Goal: Communication & Community: Participate in discussion

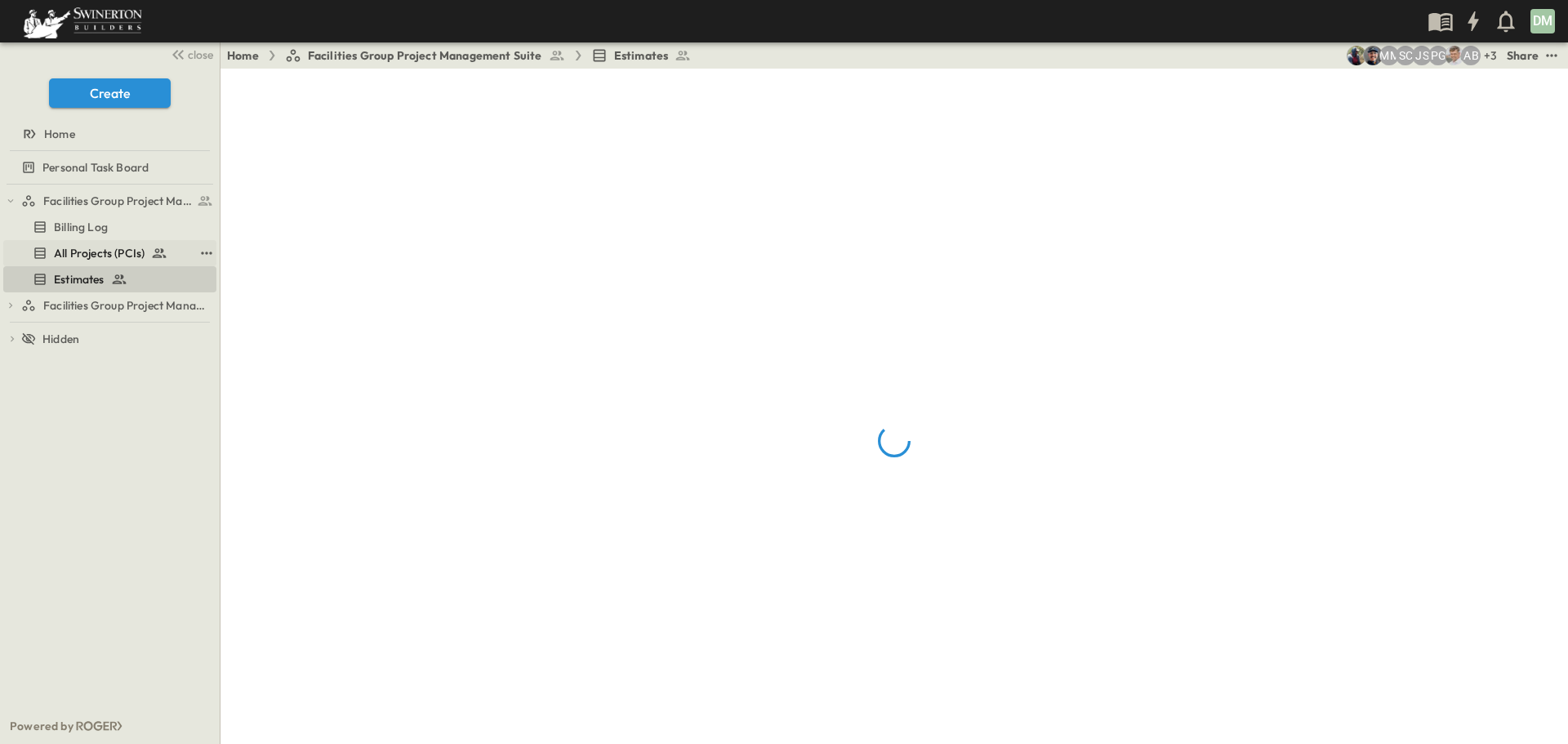
click at [123, 254] on span "All Projects (PCIs)" at bounding box center [100, 252] width 91 height 16
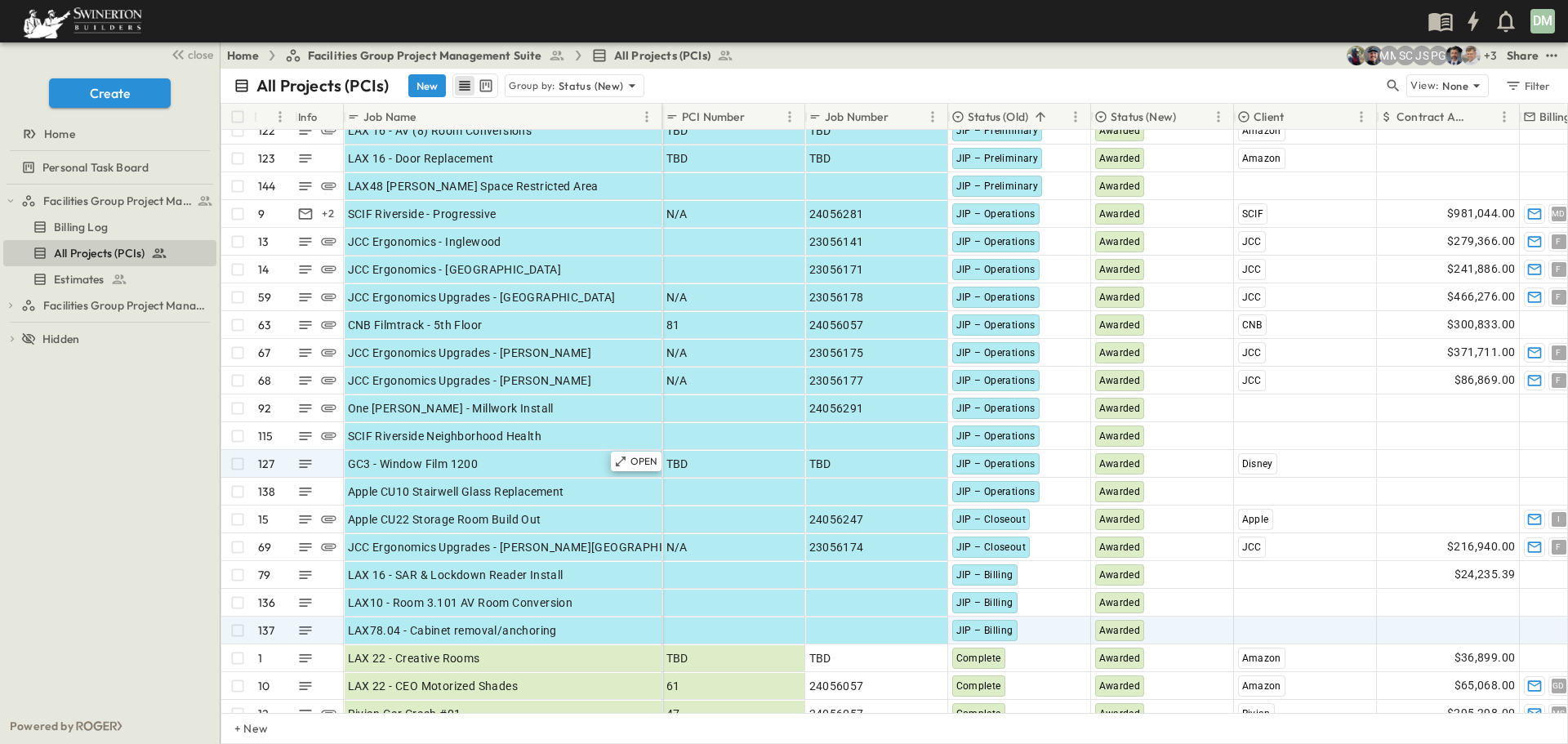
scroll to position [244, 0]
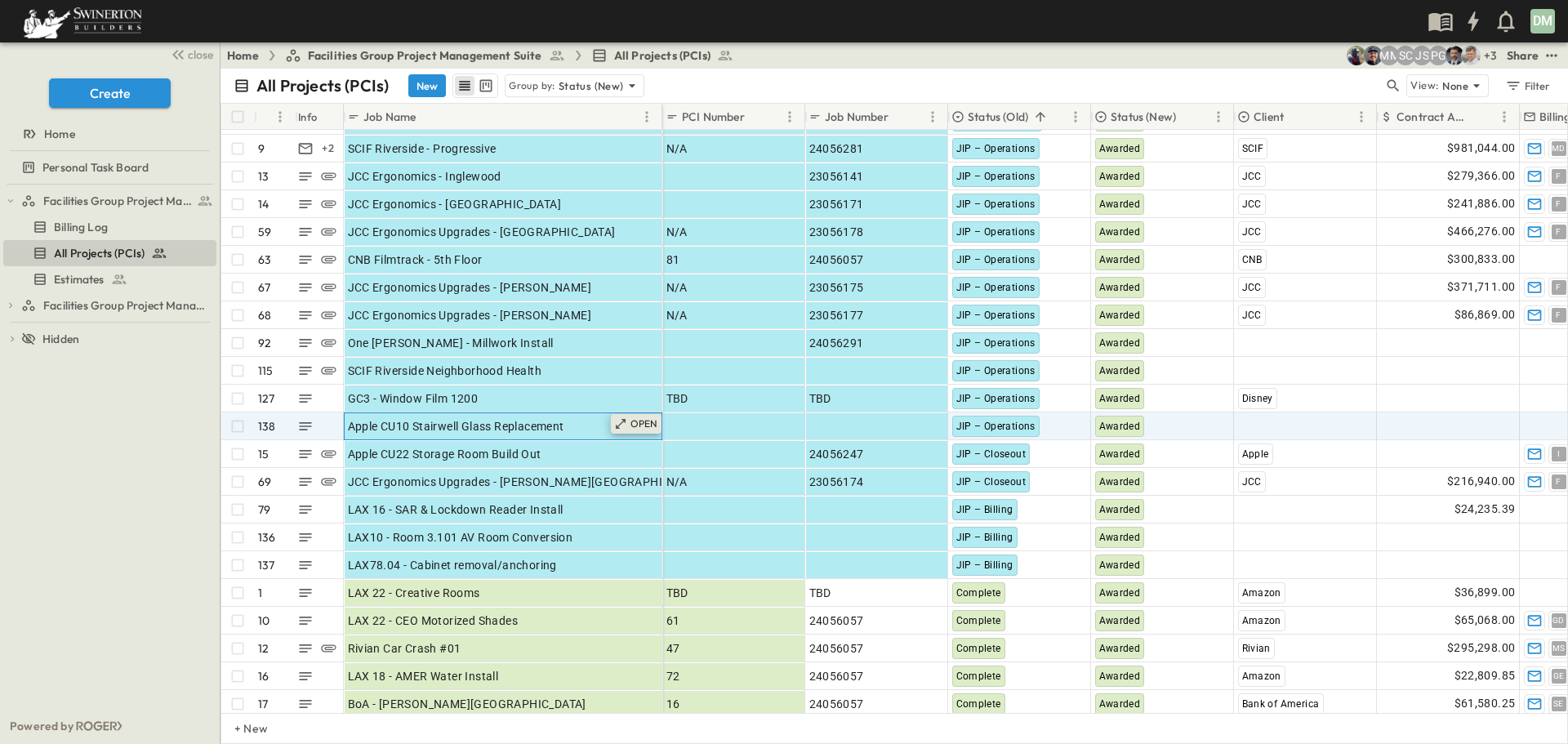
click at [648, 427] on p "OPEN" at bounding box center [644, 423] width 28 height 13
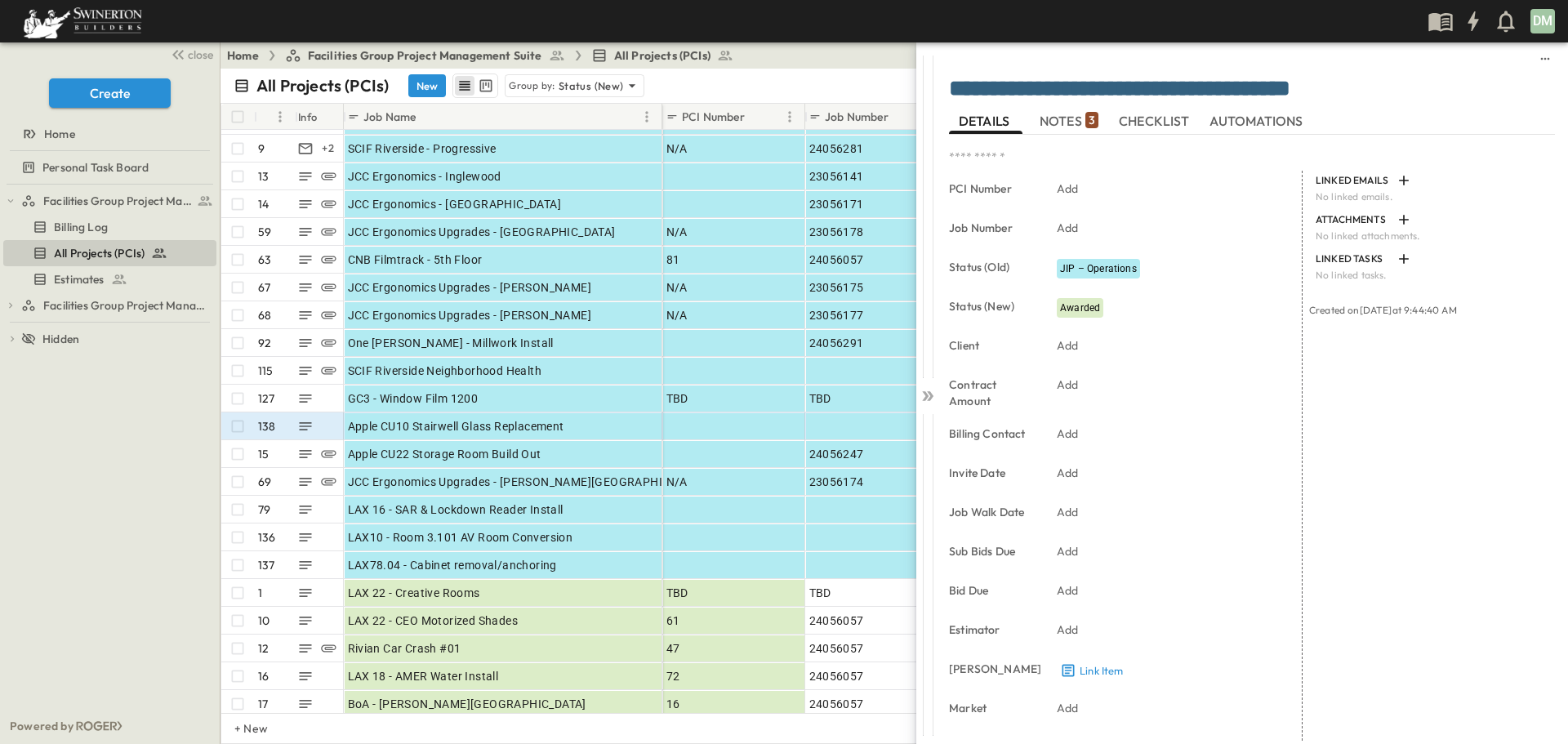
click at [1073, 122] on span "NOTES 3" at bounding box center [1069, 121] width 59 height 15
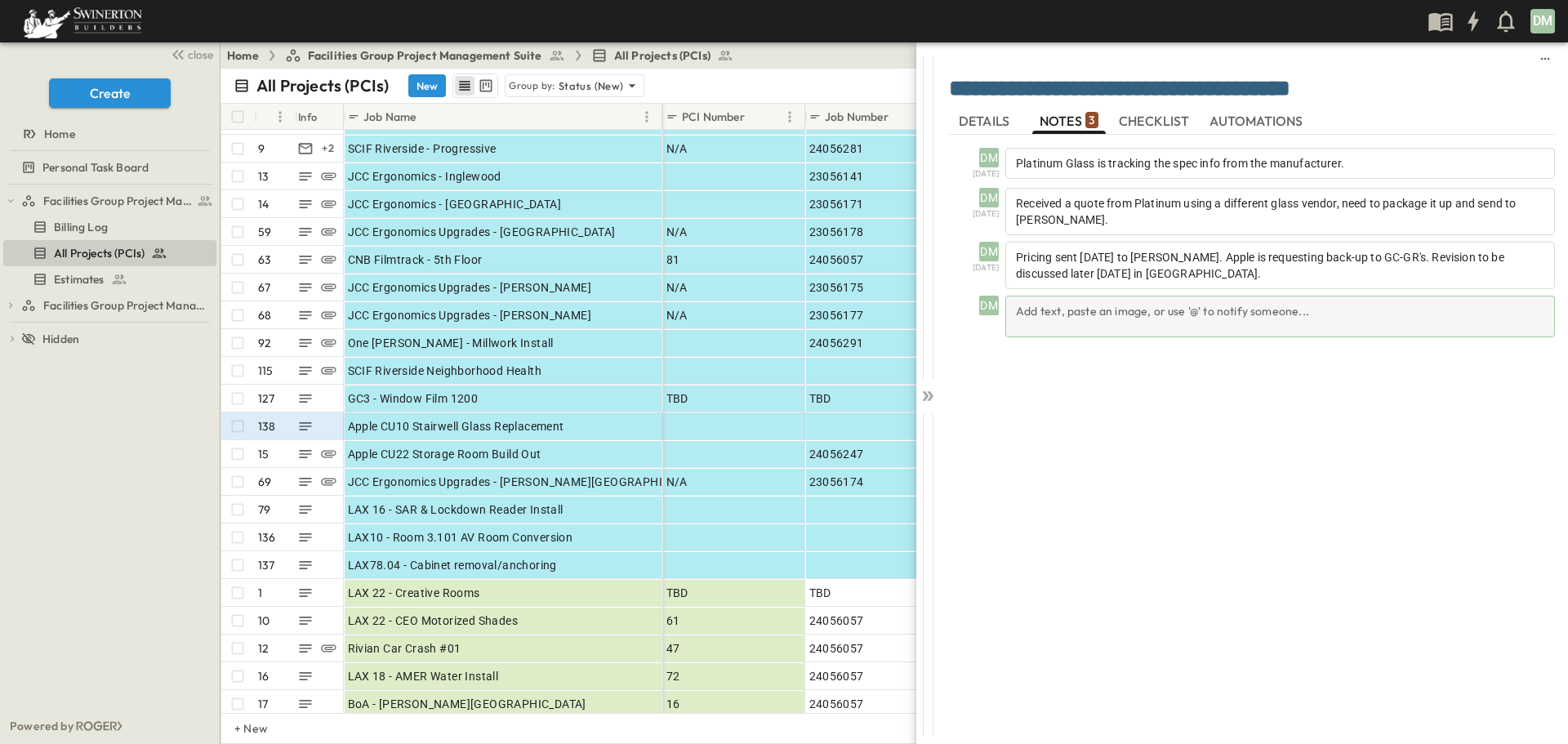
click at [1033, 308] on div "Add text, paste an image, or use '@' to notify someone..." at bounding box center [1280, 316] width 550 height 42
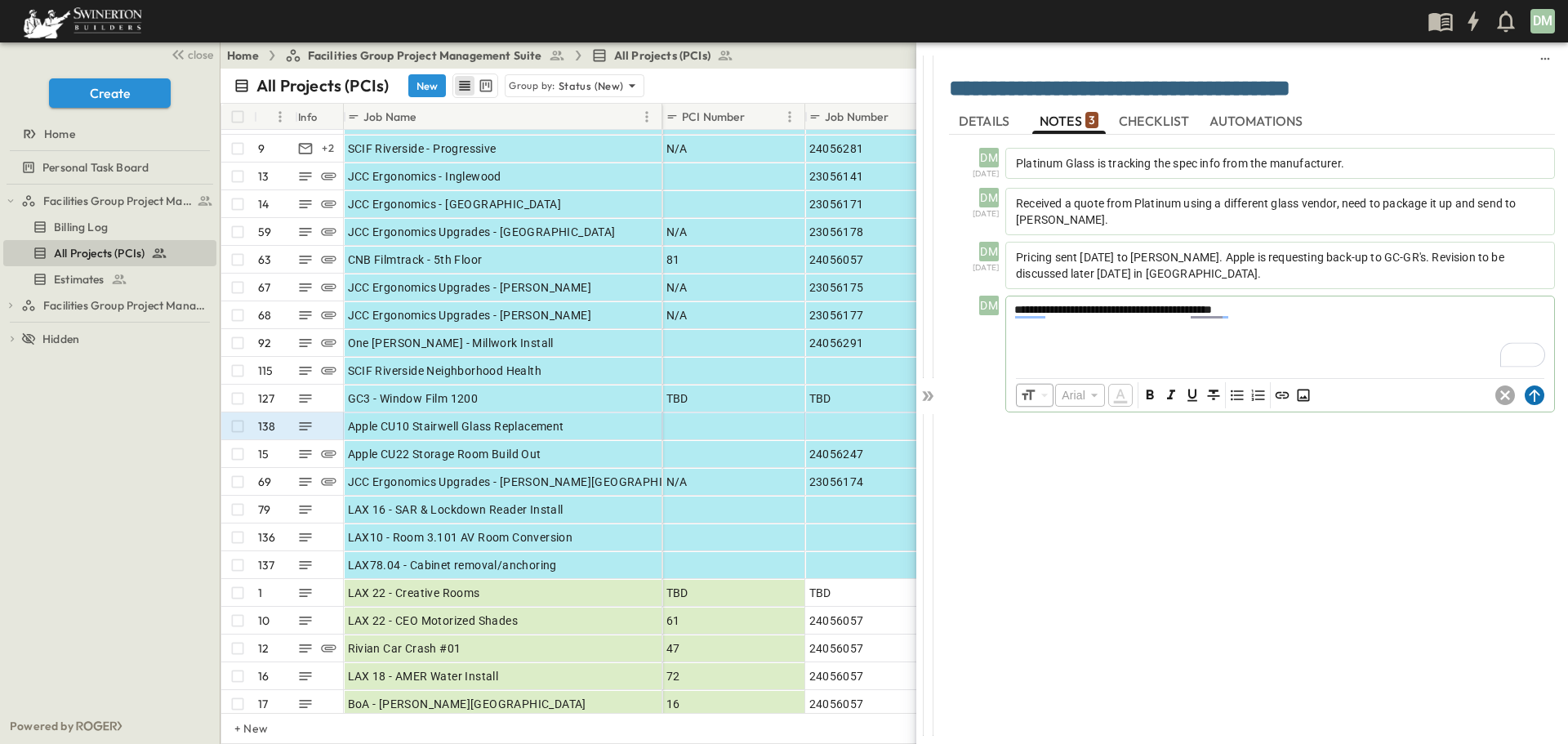
click at [1535, 394] on icon at bounding box center [1534, 395] width 20 height 20
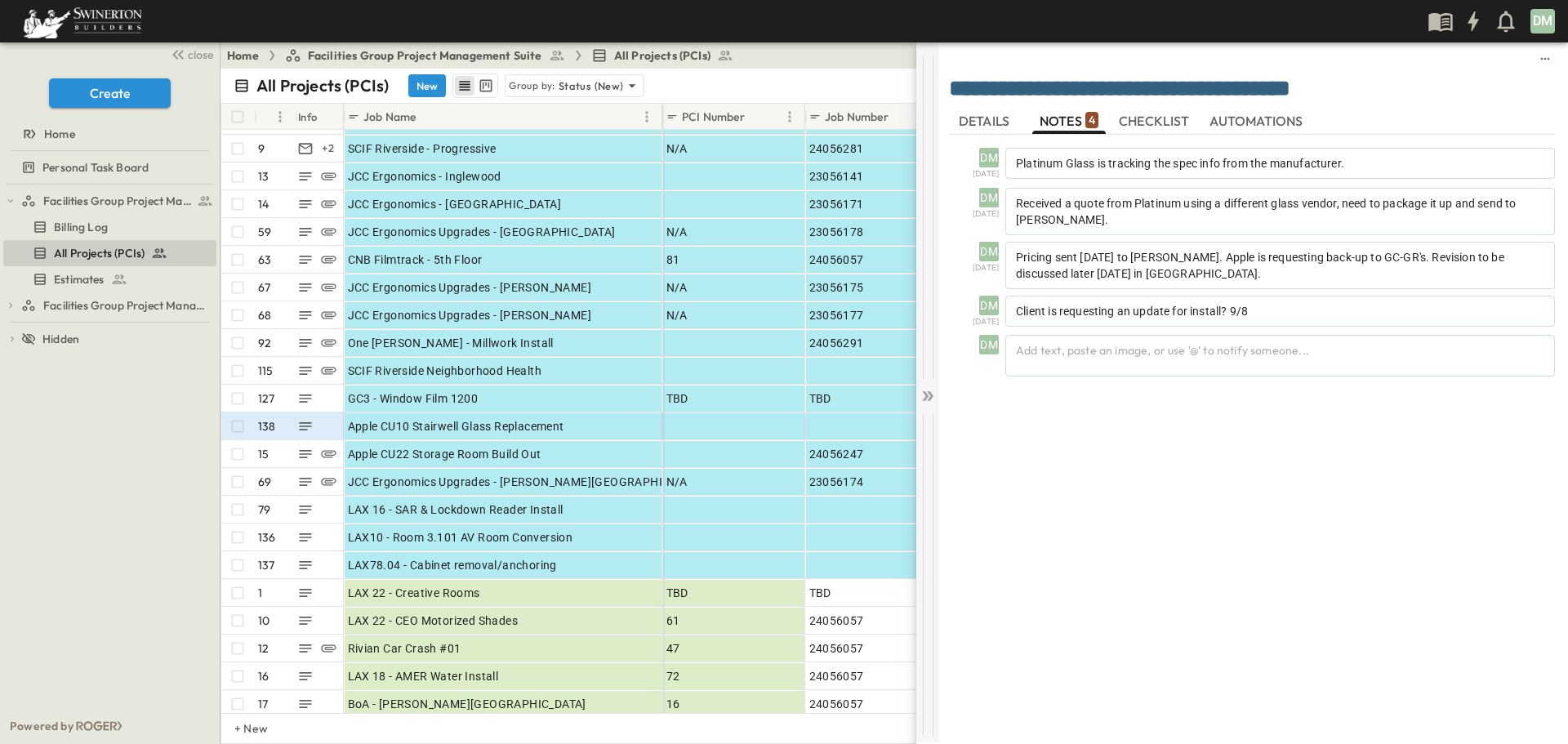
click at [929, 392] on icon at bounding box center [928, 396] width 16 height 16
